Goal: Task Accomplishment & Management: Use online tool/utility

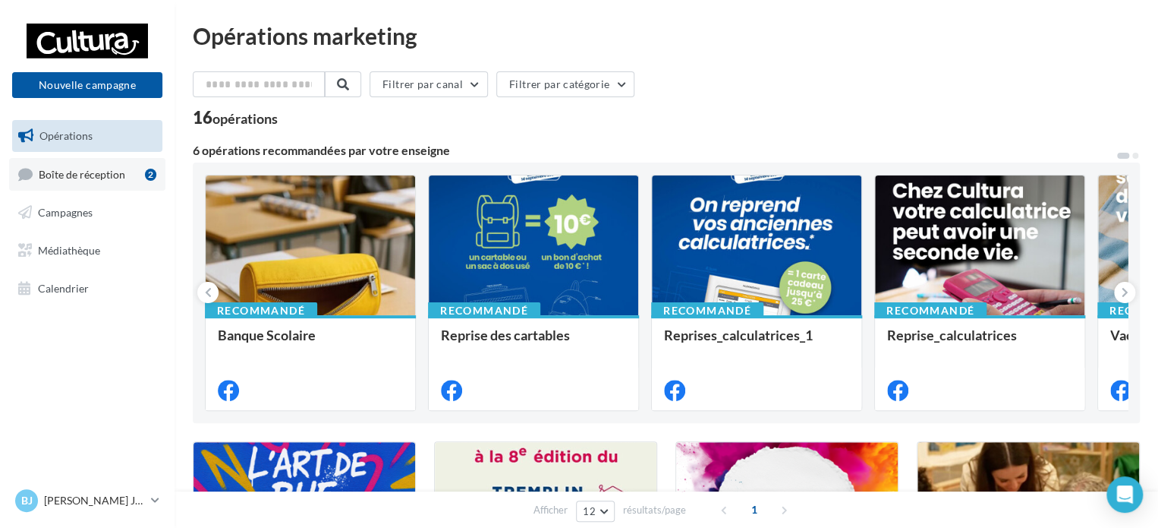
click at [70, 177] on span "Boîte de réception" at bounding box center [82, 173] width 87 height 13
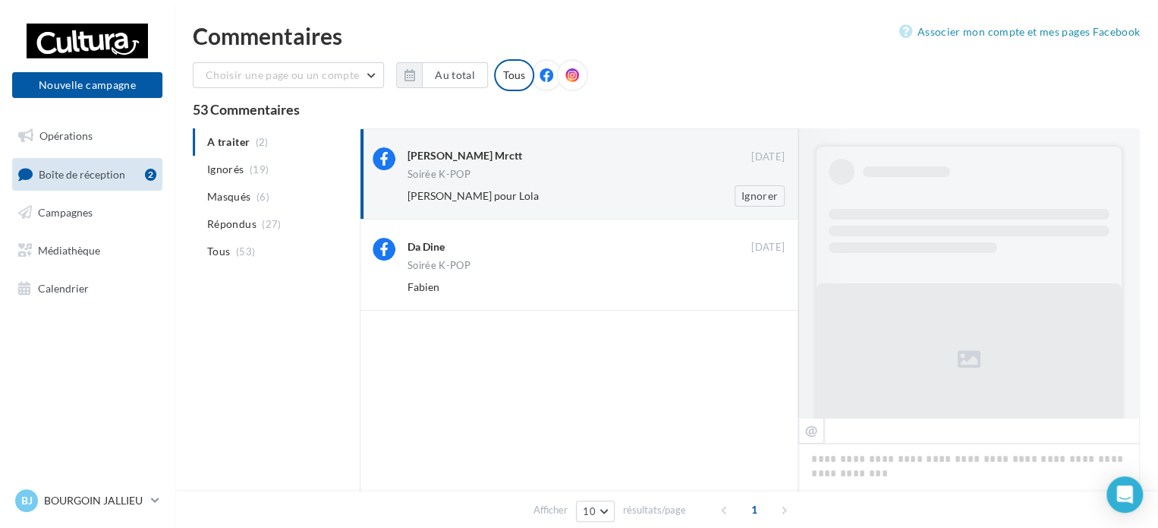
click at [619, 176] on div "Soirée K-POP" at bounding box center [596, 175] width 377 height 13
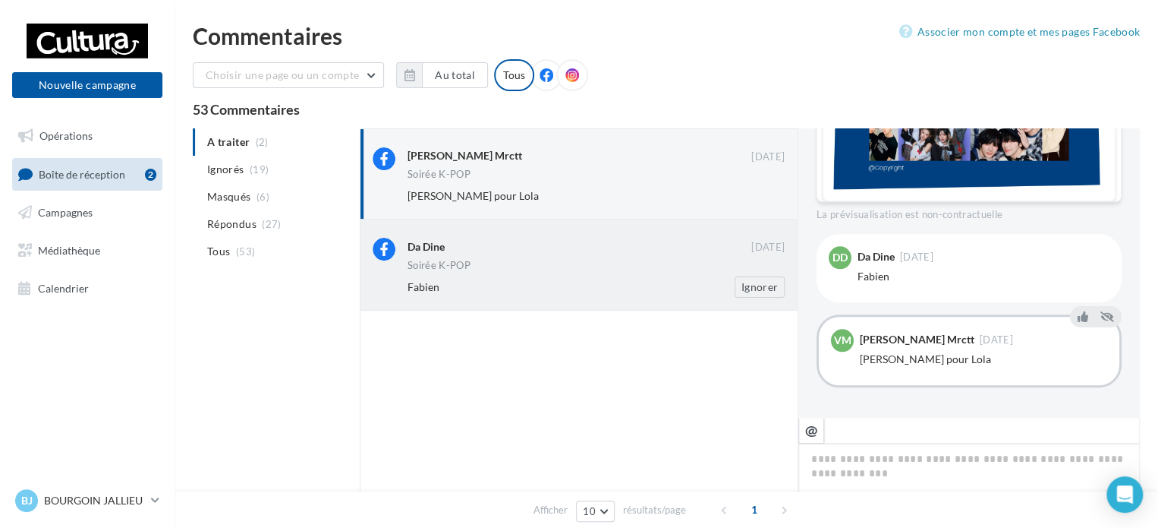
click at [571, 281] on div "Fabien" at bounding box center [547, 286] width 279 height 15
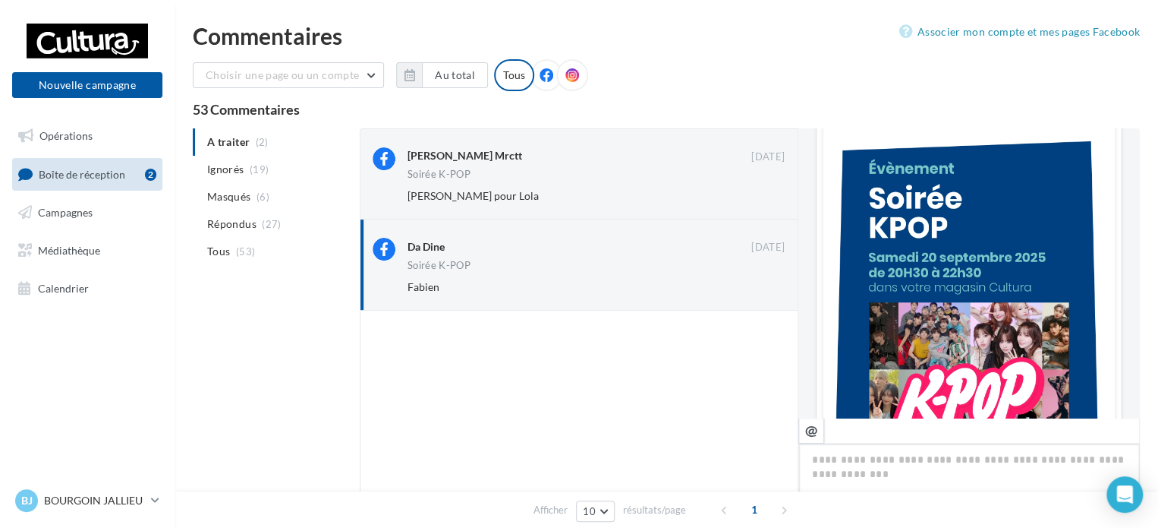
scroll to position [358, 0]
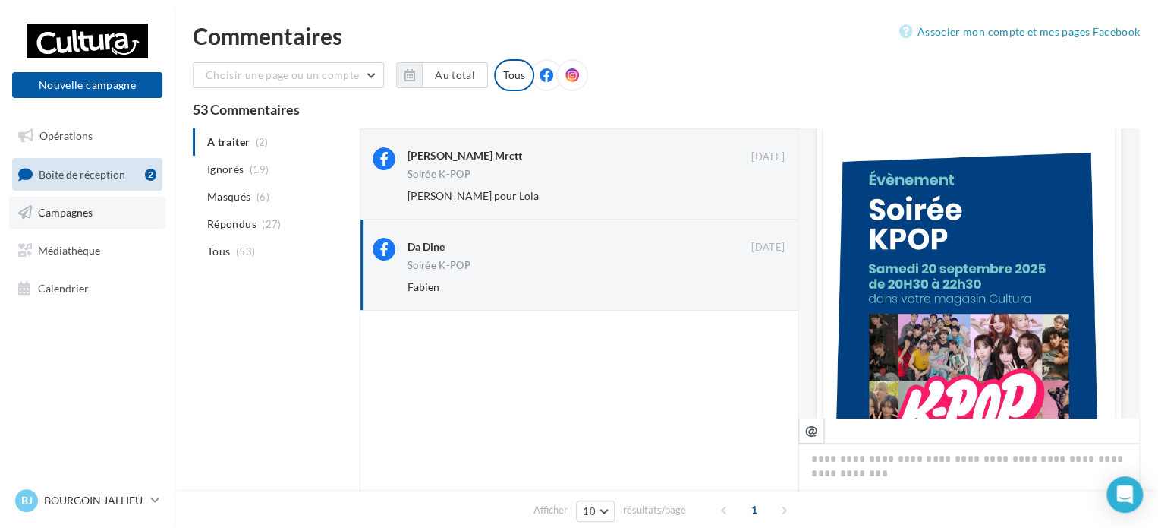
click at [67, 215] on span "Campagnes" at bounding box center [65, 212] width 55 height 13
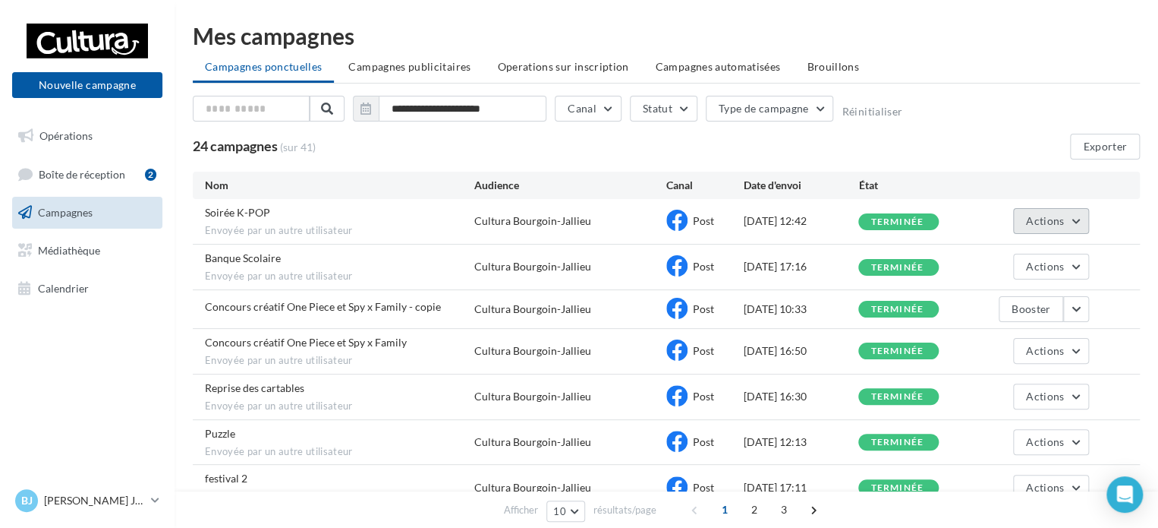
click at [1048, 221] on span "Actions" at bounding box center [1045, 220] width 38 height 13
click at [1026, 247] on button "Voir les résultats" at bounding box center [1014, 256] width 152 height 39
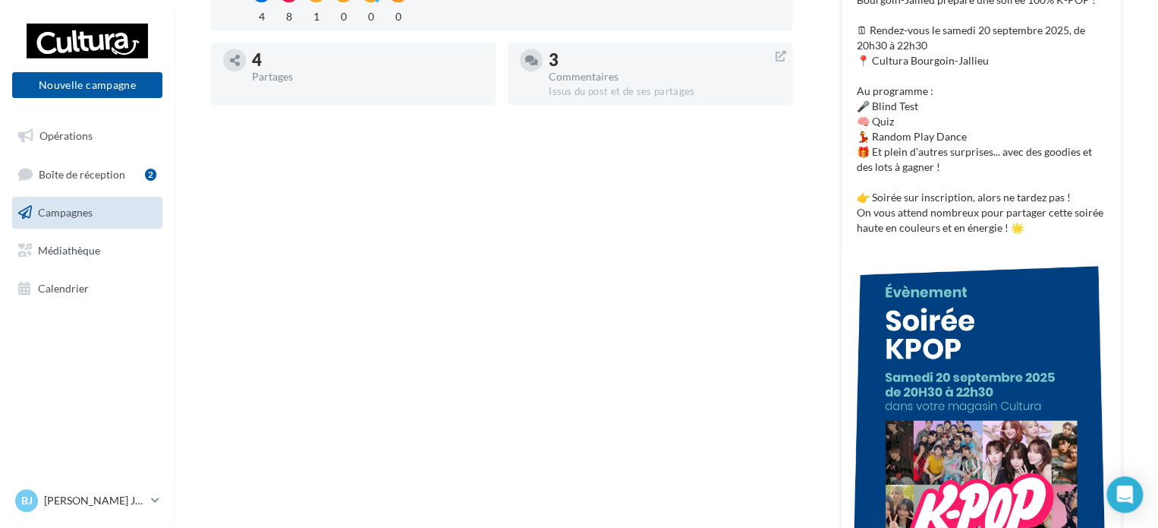
scroll to position [152, 0]
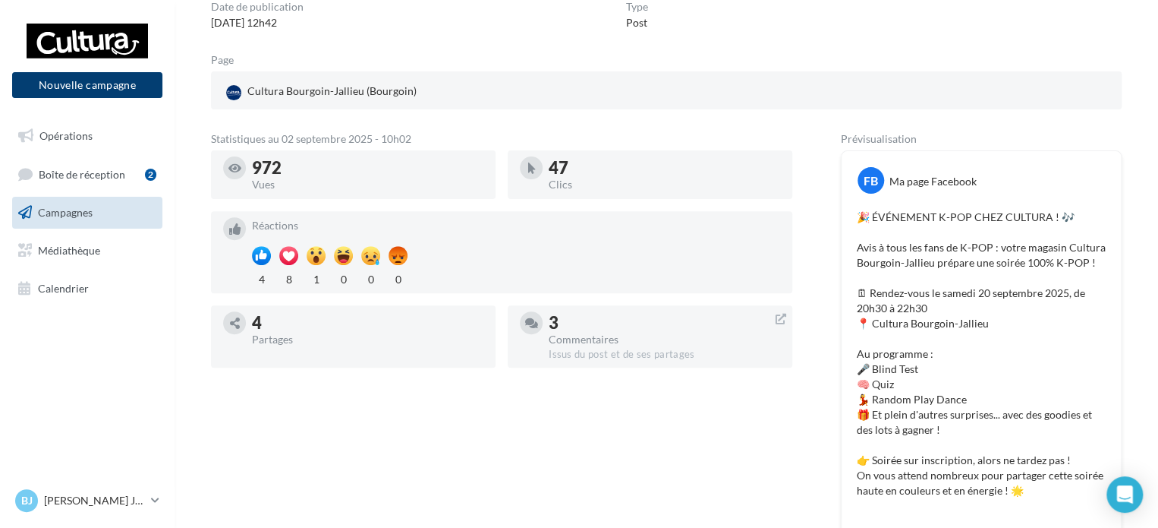
click at [134, 90] on button "Nouvelle campagne" at bounding box center [87, 85] width 150 height 26
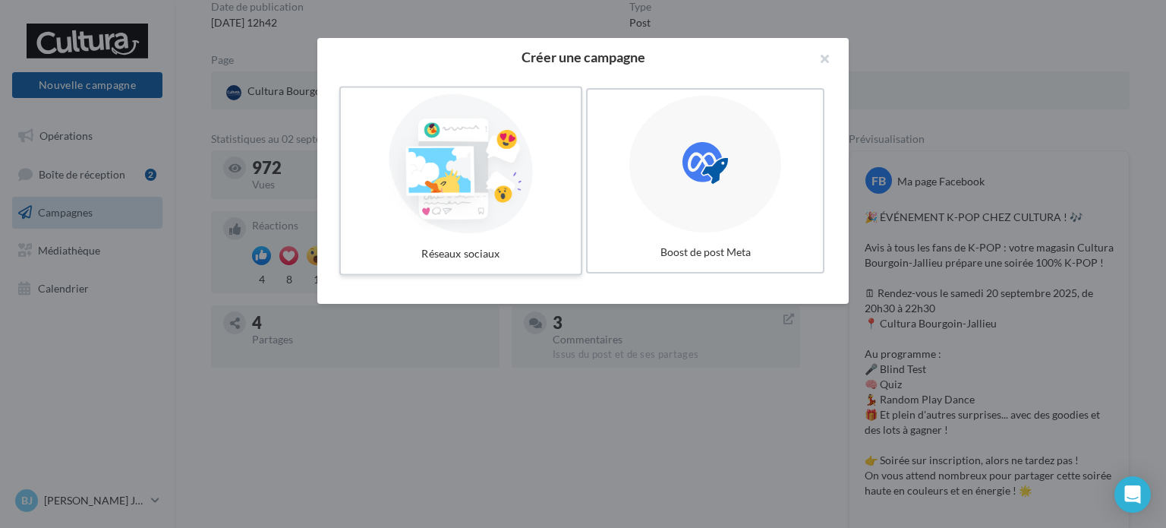
click at [531, 197] on div at bounding box center [461, 164] width 228 height 140
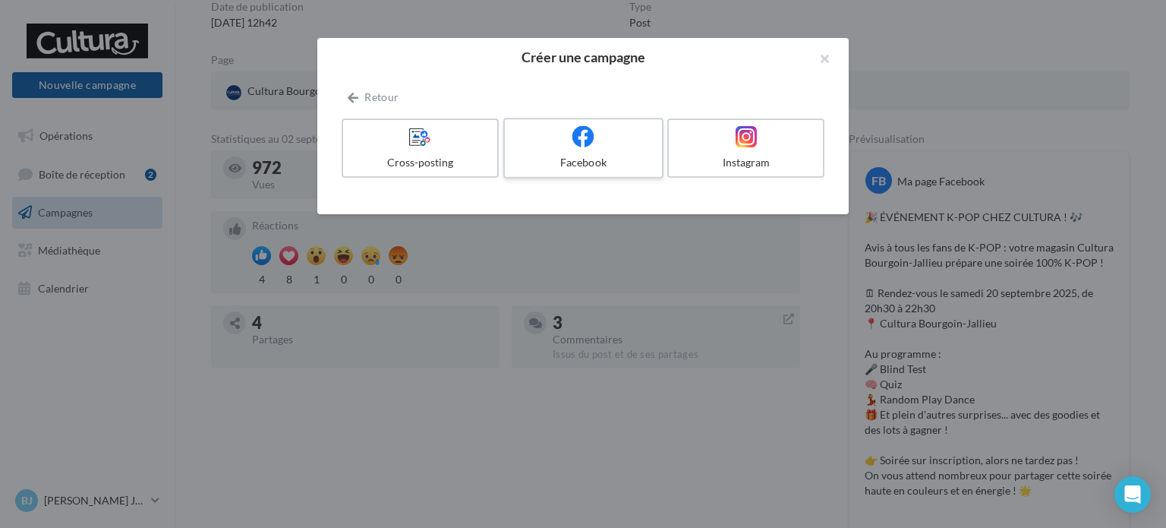
click at [555, 172] on label "Facebook" at bounding box center [583, 148] width 160 height 61
